Goal: Check status: Check status

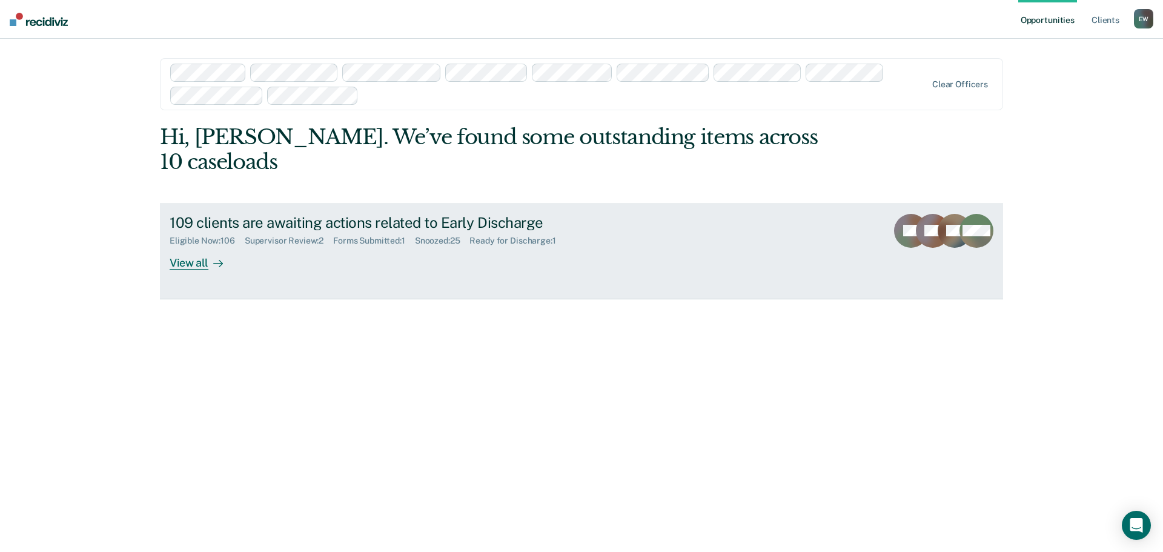
click at [196, 246] on div "View all" at bounding box center [204, 258] width 68 height 24
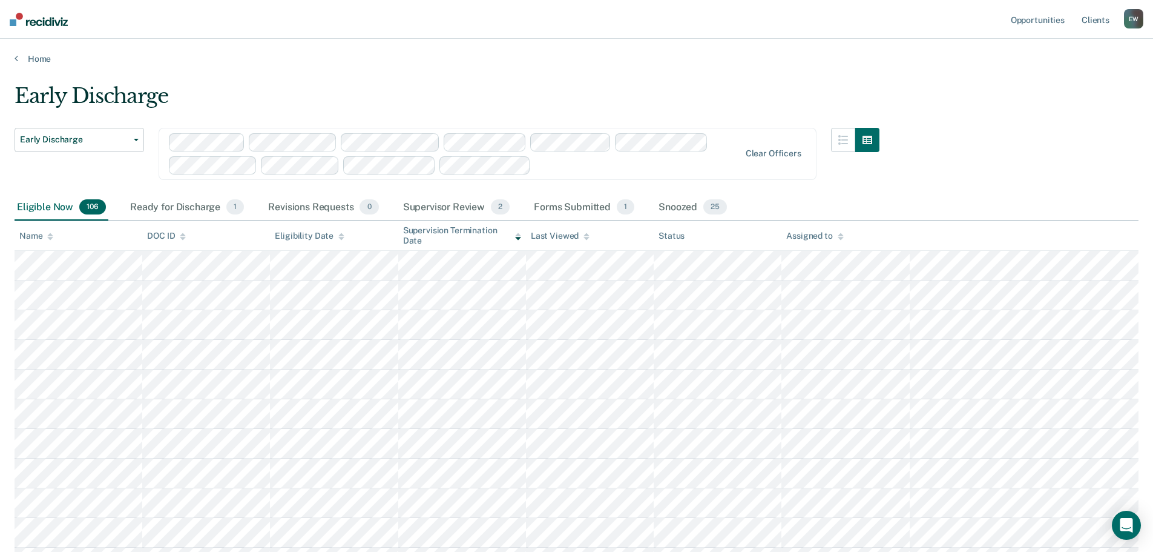
click at [836, 234] on div "Assigned to" at bounding box center [815, 236] width 57 height 10
click at [440, 208] on div "Supervisor Review 2" at bounding box center [457, 207] width 112 height 27
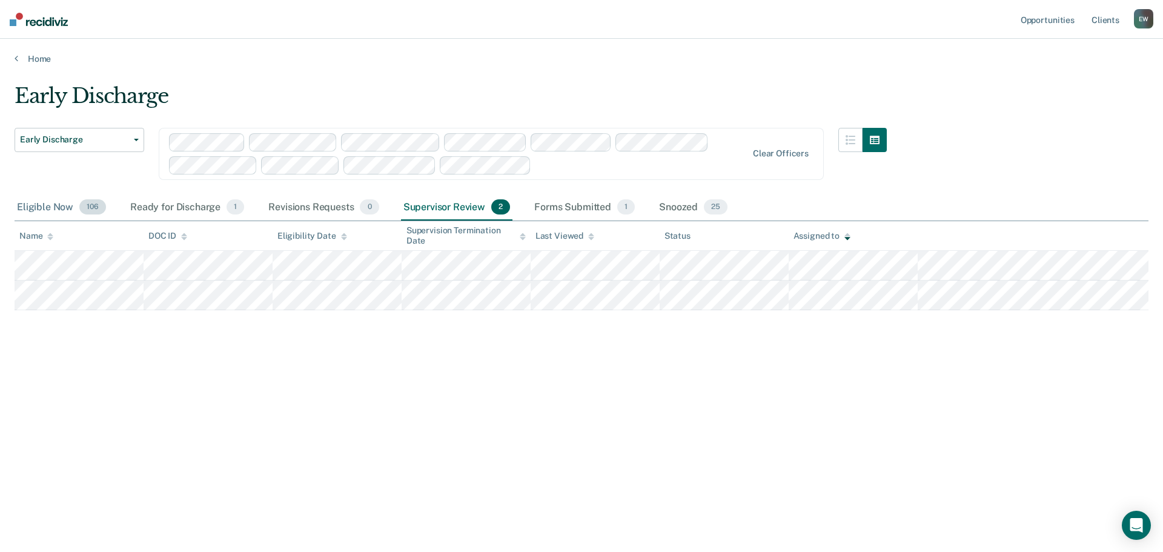
click at [52, 203] on div "Eligible Now 106" at bounding box center [62, 207] width 94 height 27
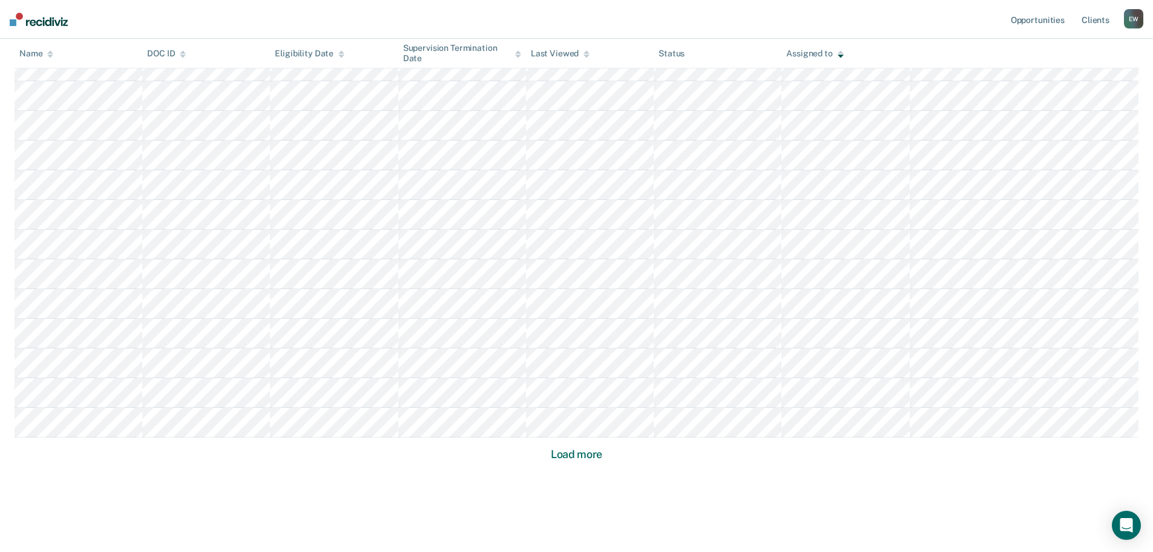
scroll to position [720, 0]
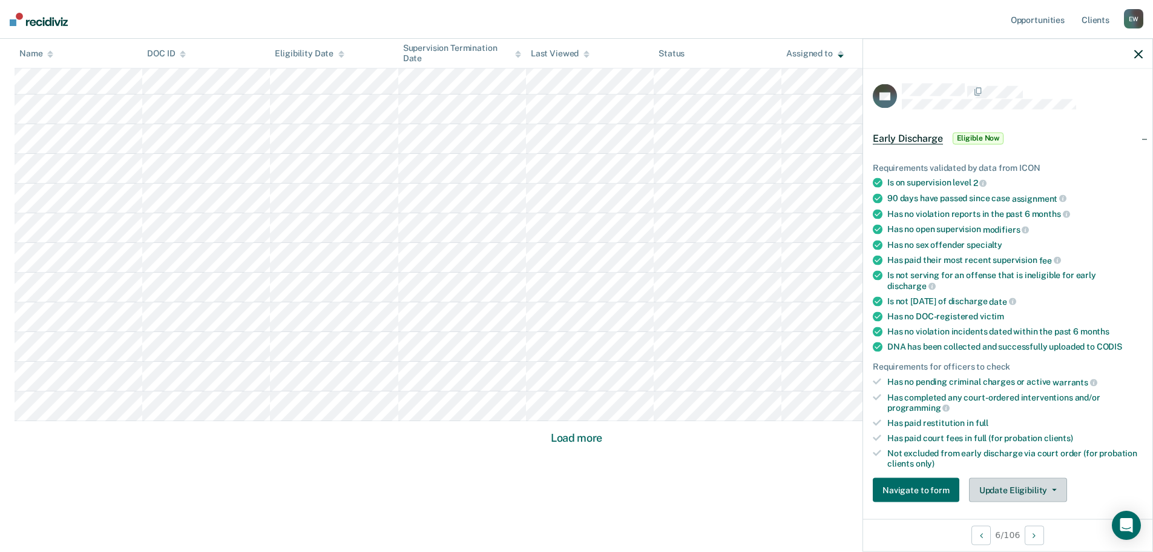
click at [999, 491] on button "Update Eligibility" at bounding box center [1018, 490] width 98 height 24
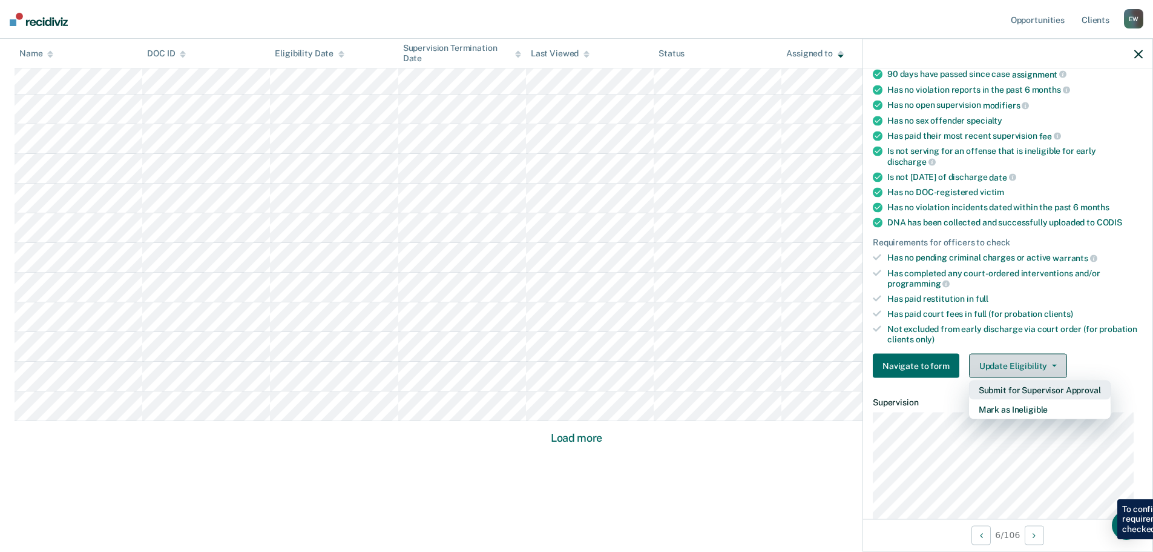
scroll to position [125, 0]
